Goal: Task Accomplishment & Management: Manage account settings

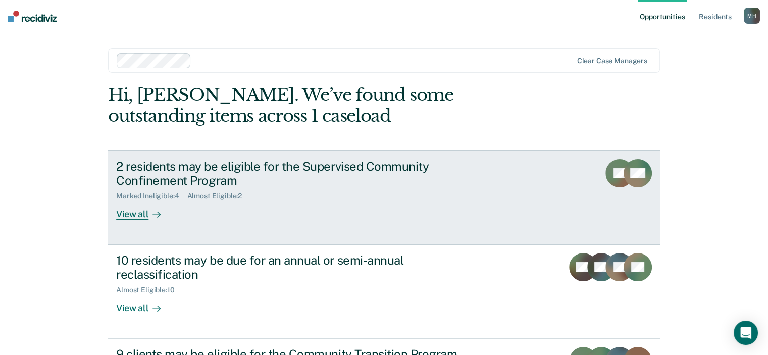
click at [128, 215] on div "View all" at bounding box center [144, 211] width 57 height 20
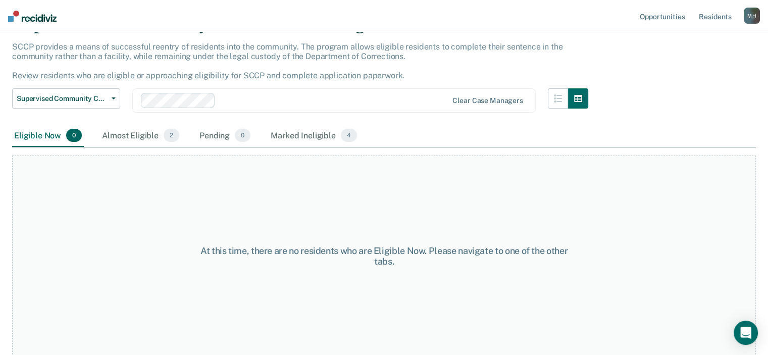
scroll to position [58, 0]
drag, startPoint x: 150, startPoint y: 135, endPoint x: 158, endPoint y: 138, distance: 8.5
click at [156, 138] on div "Almost Eligible 2" at bounding box center [140, 135] width 81 height 22
click at [160, 135] on div "Almost Eligible 2" at bounding box center [140, 135] width 81 height 22
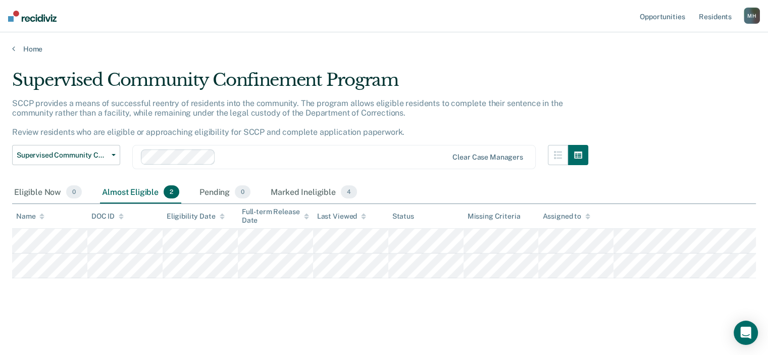
scroll to position [14, 0]
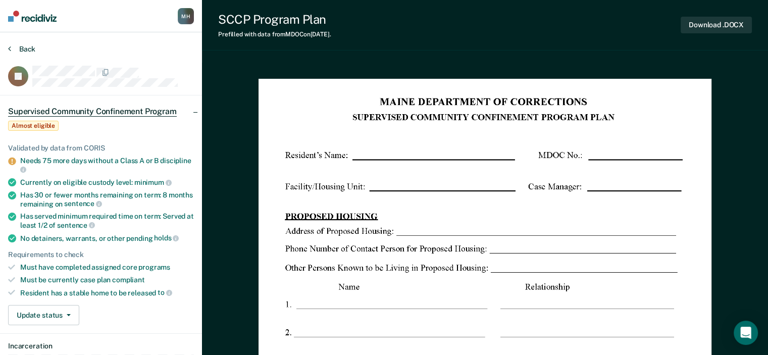
click at [21, 50] on button "Back" at bounding box center [21, 48] width 27 height 9
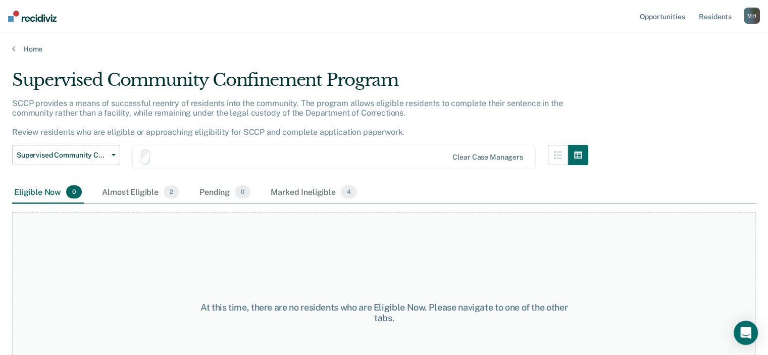
scroll to position [14, 0]
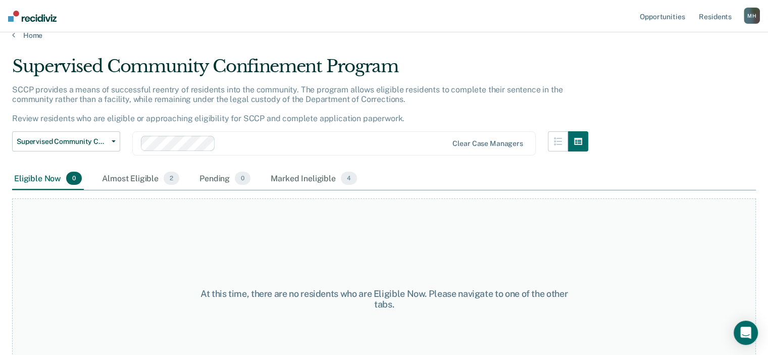
drag, startPoint x: 153, startPoint y: 174, endPoint x: 185, endPoint y: 188, distance: 35.1
click at [153, 175] on div "Almost Eligible 2" at bounding box center [140, 179] width 81 height 22
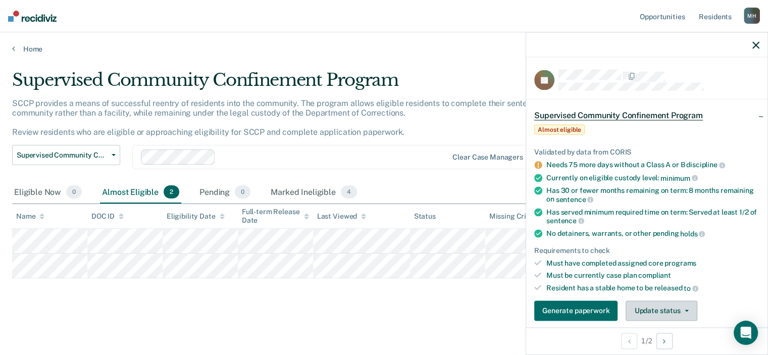
click at [651, 313] on button "Update status" at bounding box center [661, 311] width 71 height 20
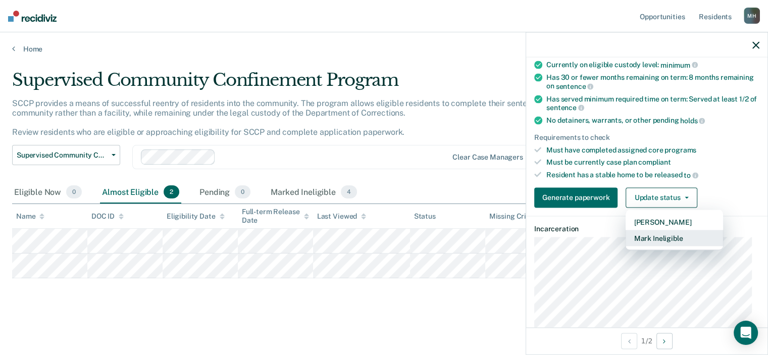
click at [671, 235] on button "Mark Ineligible" at bounding box center [674, 238] width 97 height 16
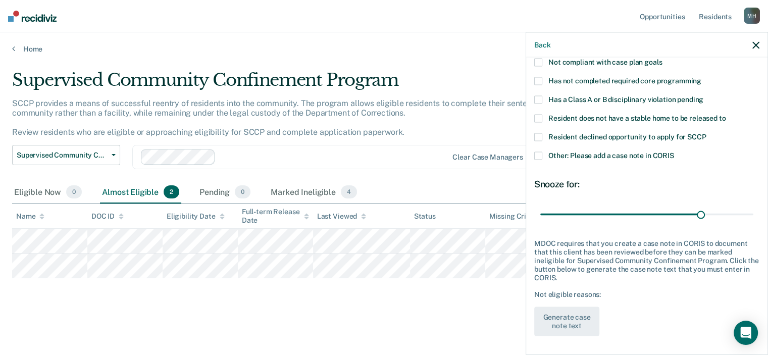
click at [613, 115] on span "Resident does not have a stable home to be released to" at bounding box center [637, 118] width 177 height 8
click at [590, 316] on button "Generate case note text" at bounding box center [566, 321] width 65 height 29
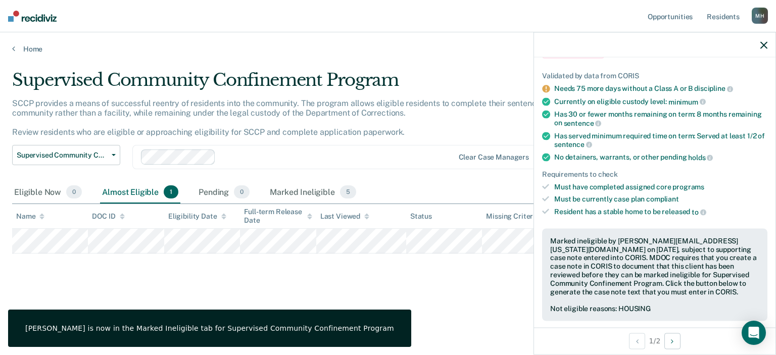
click at [436, 297] on div "Supervised Community Confinement Program SCCP provides a means of successful re…" at bounding box center [388, 191] width 752 height 242
click at [325, 189] on div "Marked Ineligible 5" at bounding box center [313, 192] width 90 height 22
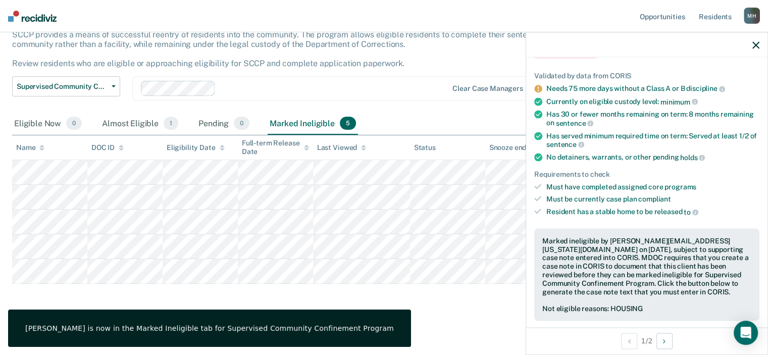
scroll to position [69, 0]
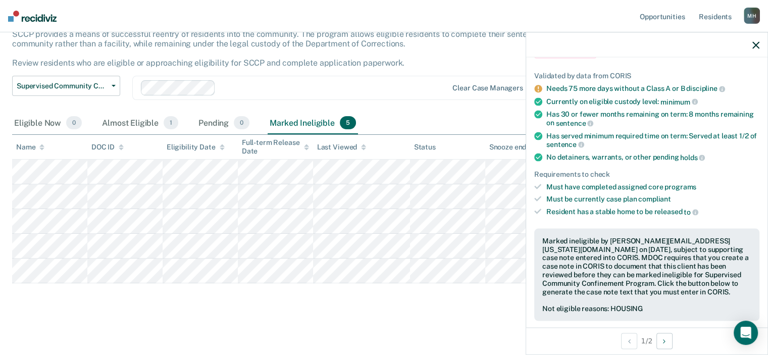
click at [750, 46] on div at bounding box center [646, 44] width 241 height 25
click at [758, 43] on icon "button" at bounding box center [756, 44] width 7 height 7
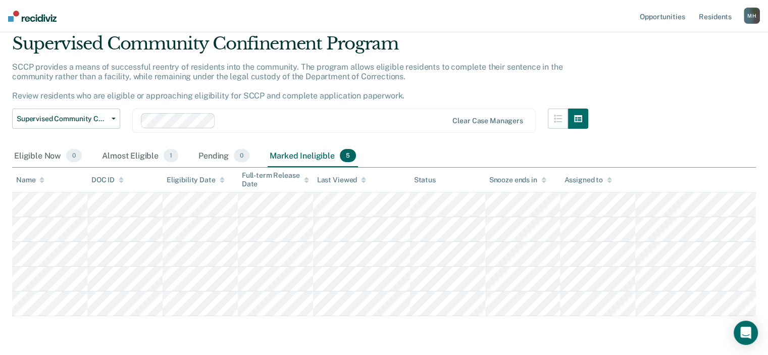
scroll to position [19, 0]
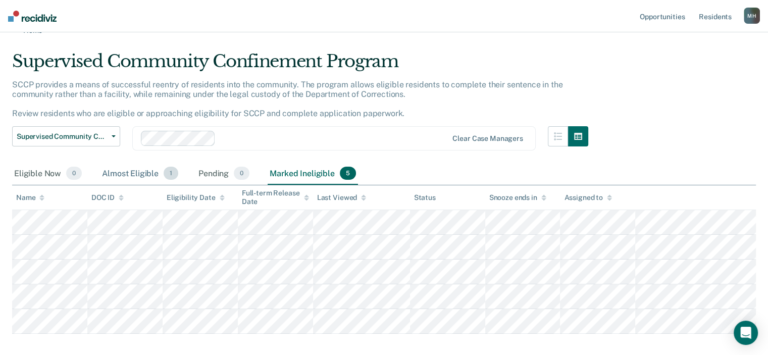
click at [130, 179] on div "Almost Eligible 1" at bounding box center [140, 174] width 80 height 22
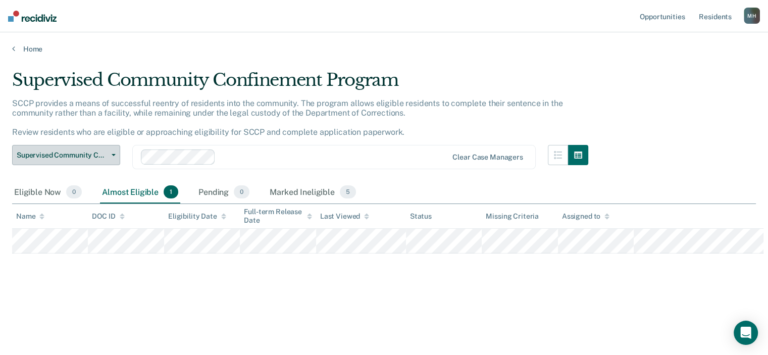
scroll to position [0, 0]
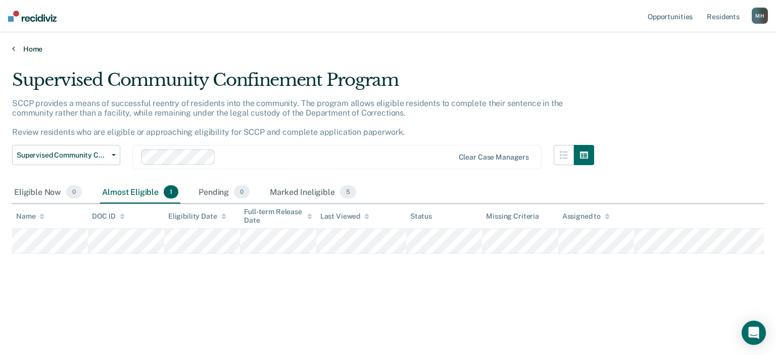
click at [41, 51] on link "Home" at bounding box center [388, 48] width 752 height 9
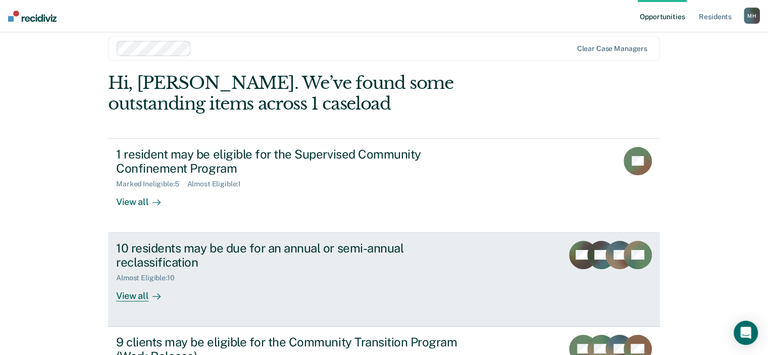
scroll to position [51, 0]
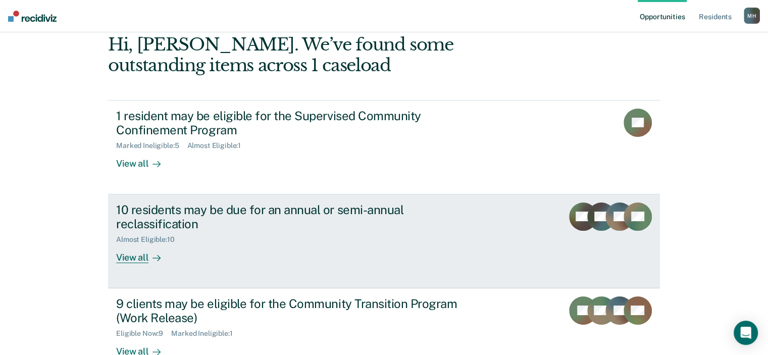
click at [121, 259] on div "View all" at bounding box center [144, 254] width 57 height 20
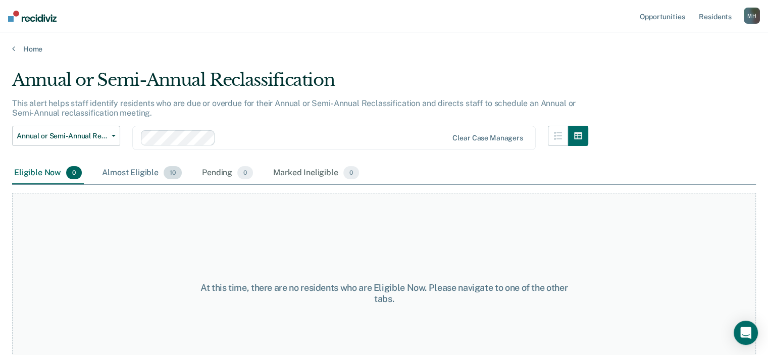
click at [154, 176] on div "Almost Eligible 10" at bounding box center [142, 173] width 84 height 22
